Goal: Information Seeking & Learning: Learn about a topic

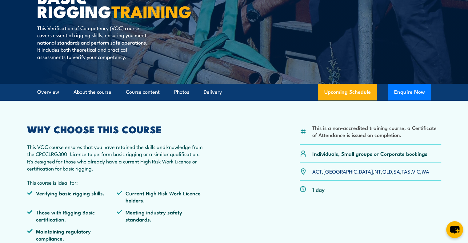
click at [374, 173] on link "NT" at bounding box center [377, 171] width 6 height 7
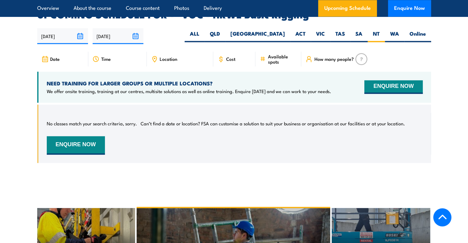
scroll to position [922, 0]
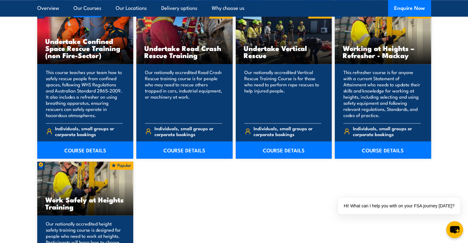
scroll to position [830, 0]
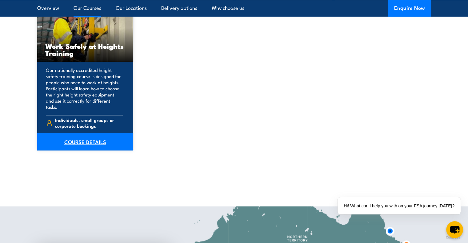
click at [104, 137] on link "COURSE DETAILS" at bounding box center [85, 141] width 96 height 17
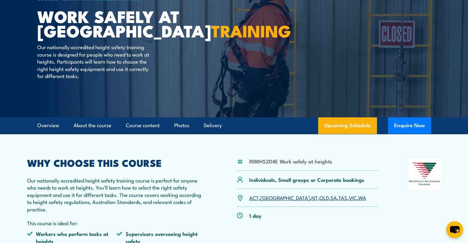
scroll to position [92, 0]
